Goal: Task Accomplishment & Management: Complete application form

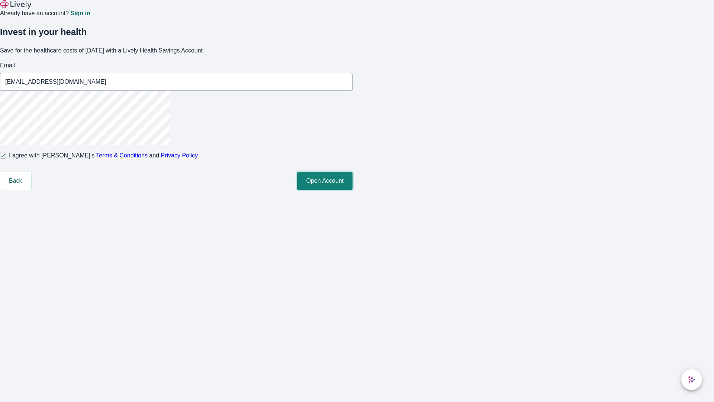
click at [352, 190] on button "Open Account" at bounding box center [324, 181] width 55 height 18
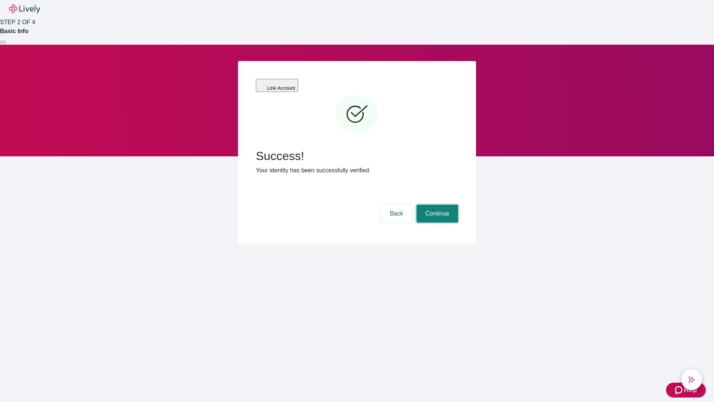
click at [436, 204] on button "Continue" at bounding box center [437, 213] width 42 height 18
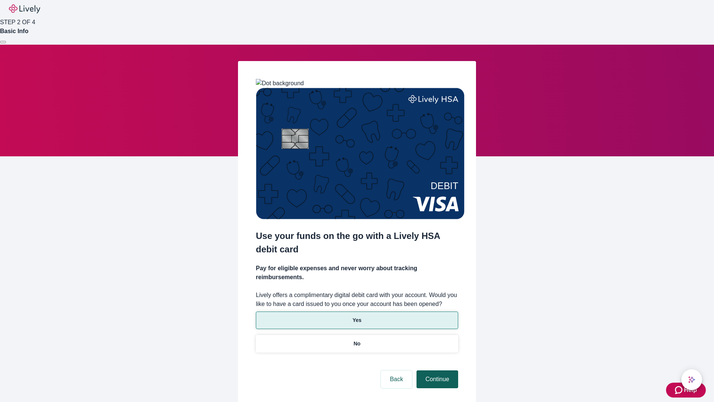
click at [357, 339] on p "No" at bounding box center [357, 343] width 7 height 8
click at [436, 370] on button "Continue" at bounding box center [437, 379] width 42 height 18
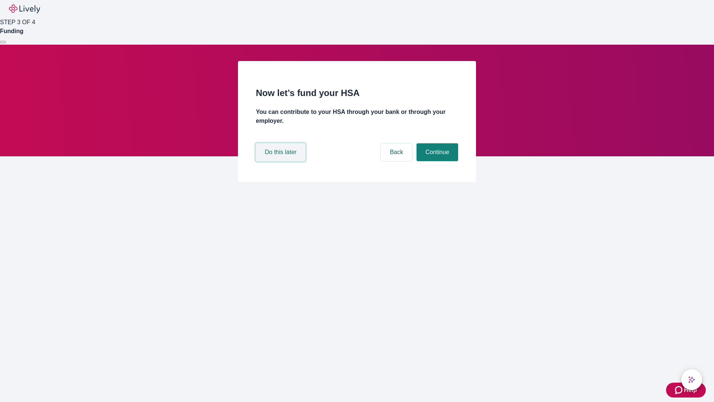
click at [281, 161] on button "Do this later" at bounding box center [280, 152] width 49 height 18
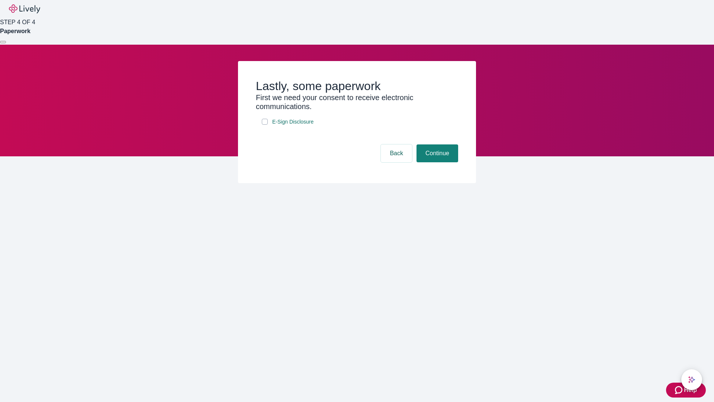
click at [265, 125] on input "E-Sign Disclosure" at bounding box center [265, 122] width 6 height 6
checkbox input "true"
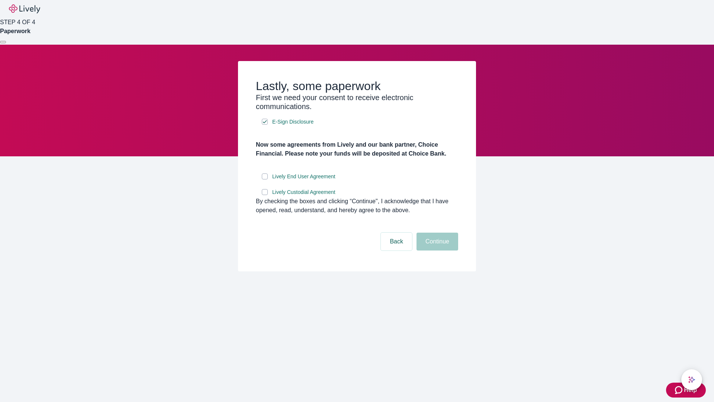
click at [265, 179] on input "Lively End User Agreement" at bounding box center [265, 176] width 6 height 6
checkbox input "true"
click at [265, 195] on input "Lively Custodial Agreement" at bounding box center [265, 192] width 6 height 6
checkbox input "true"
click at [436, 250] on button "Continue" at bounding box center [437, 241] width 42 height 18
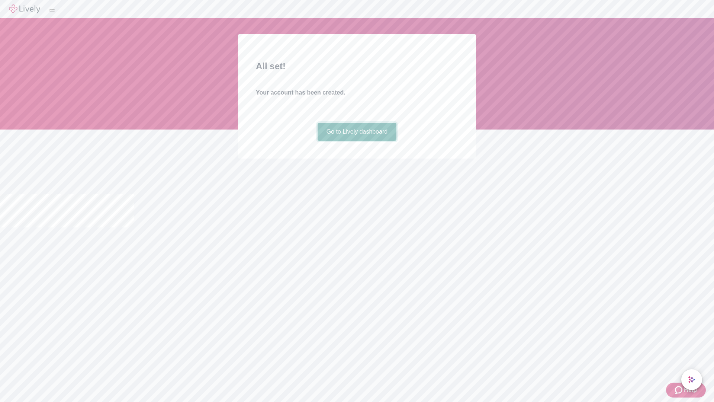
click at [357, 141] on link "Go to Lively dashboard" at bounding box center [356, 132] width 79 height 18
